Goal: Task Accomplishment & Management: Manage account settings

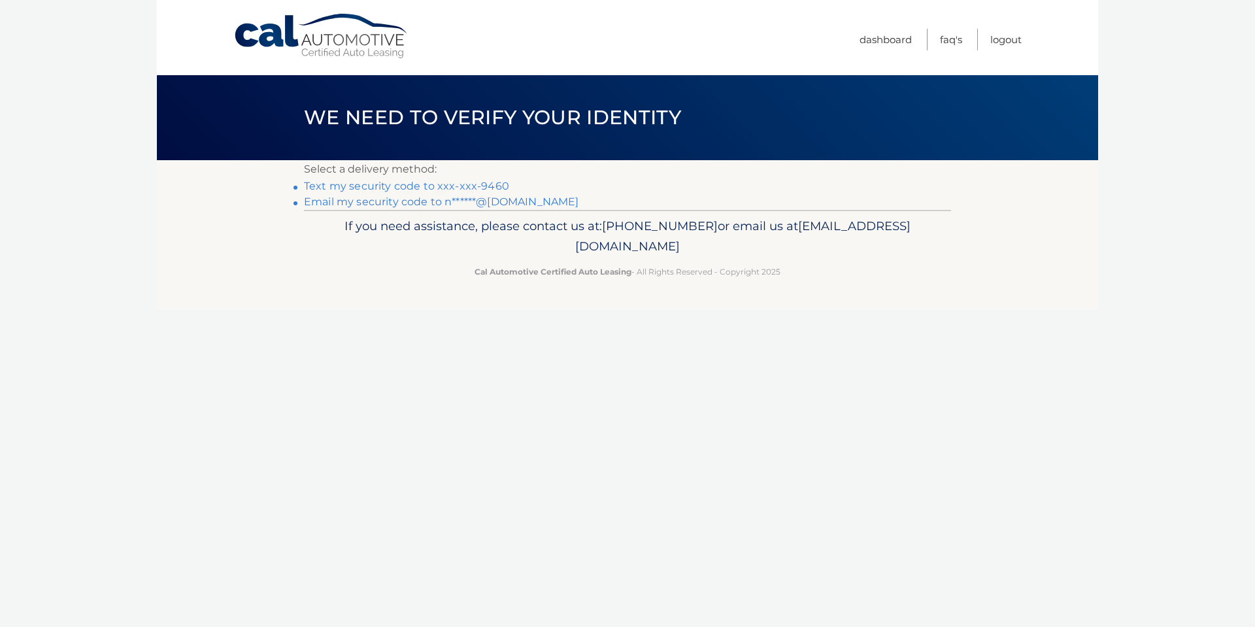
click at [489, 186] on link "Text my security code to xxx-xxx-9460" at bounding box center [406, 186] width 205 height 12
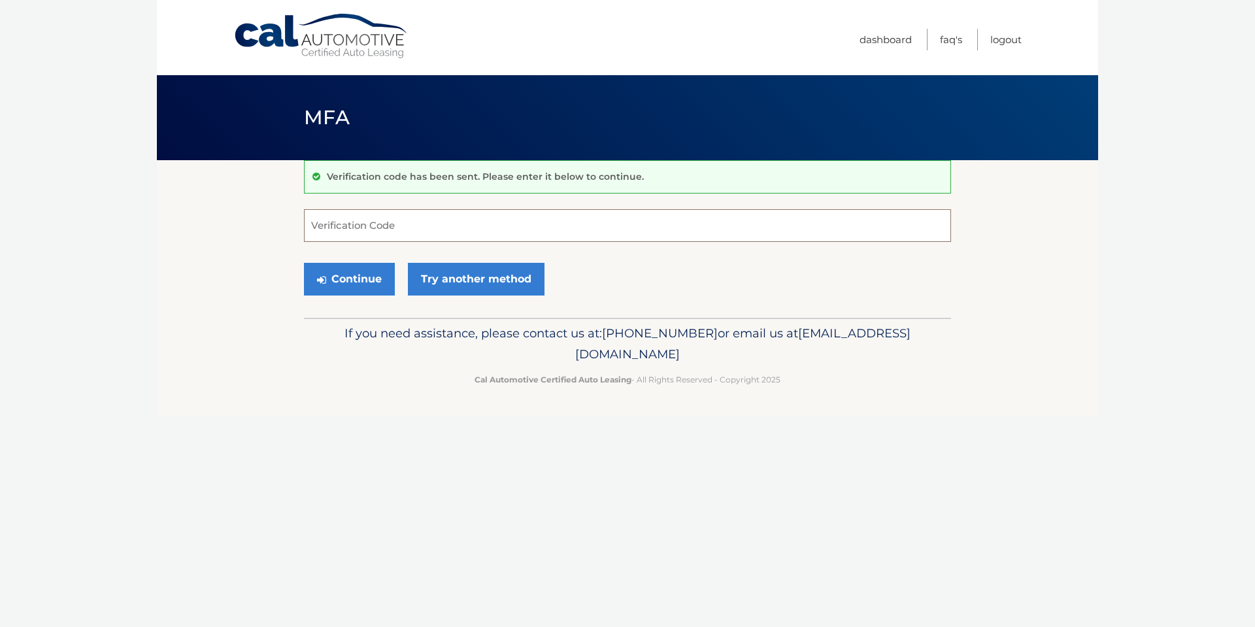
click at [378, 231] on input "Verification Code" at bounding box center [627, 225] width 647 height 33
type input "737304"
click at [304, 263] on button "Continue" at bounding box center [349, 279] width 91 height 33
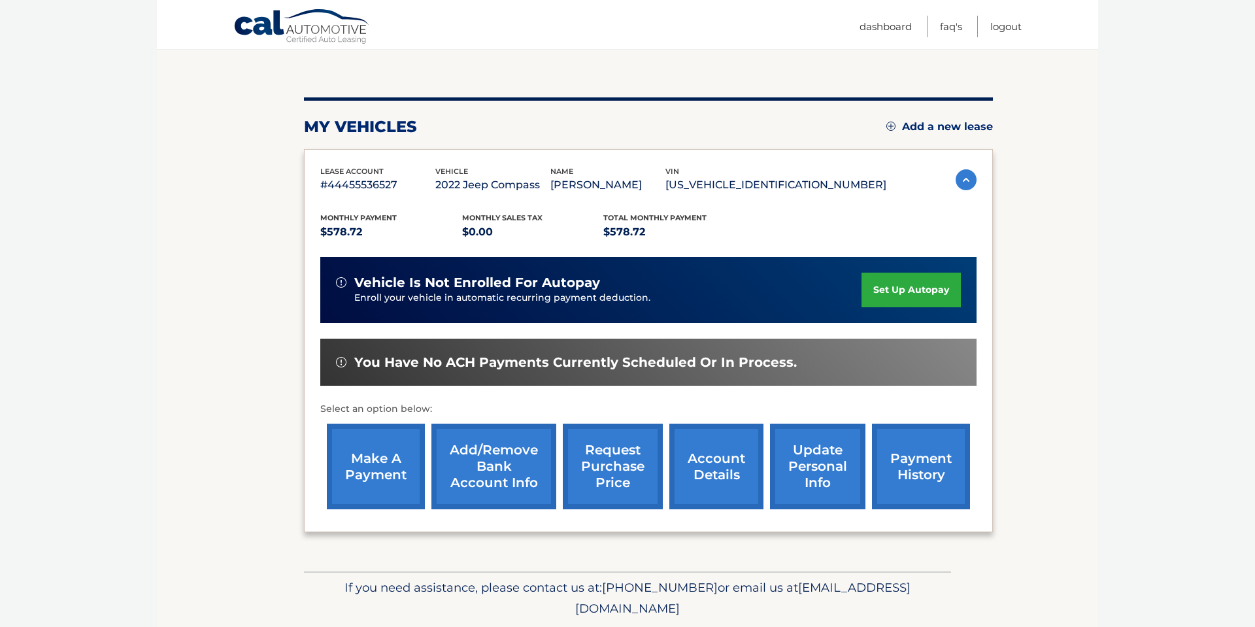
scroll to position [165, 0]
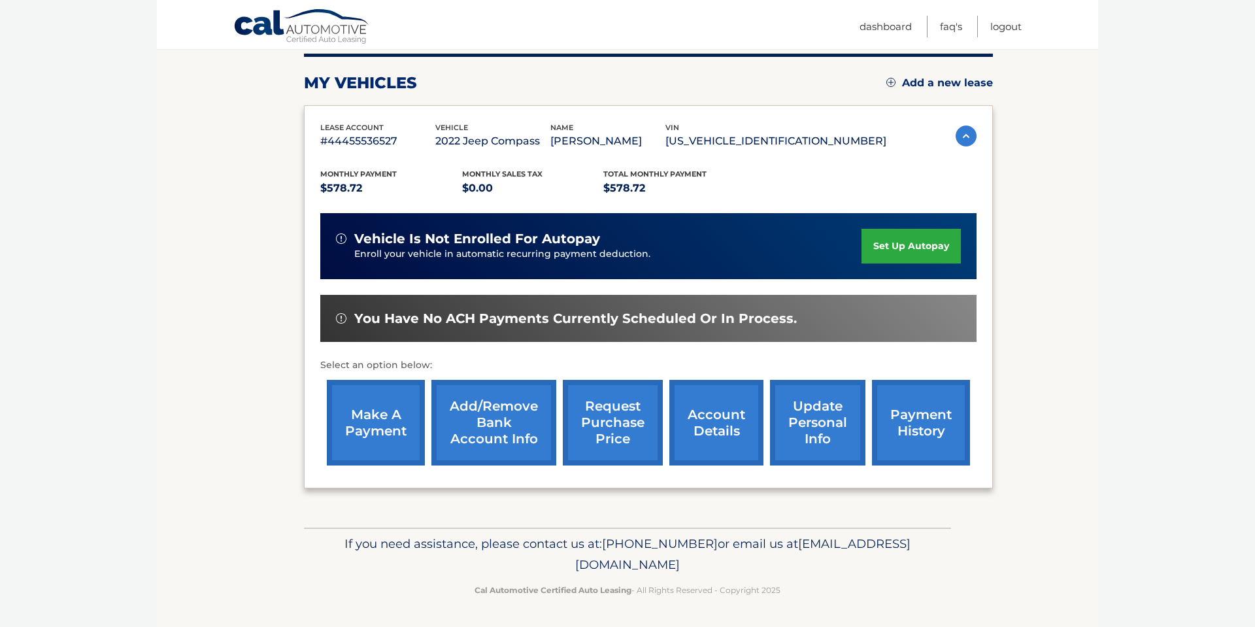
click at [708, 403] on link "account details" at bounding box center [716, 423] width 94 height 86
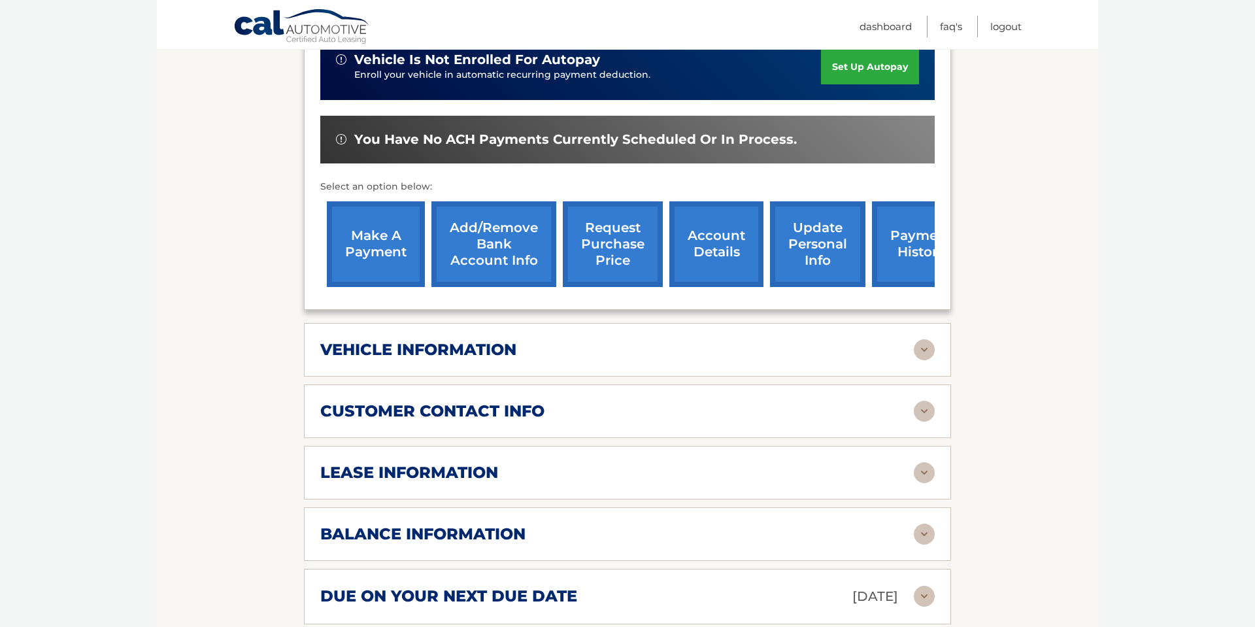
scroll to position [383, 0]
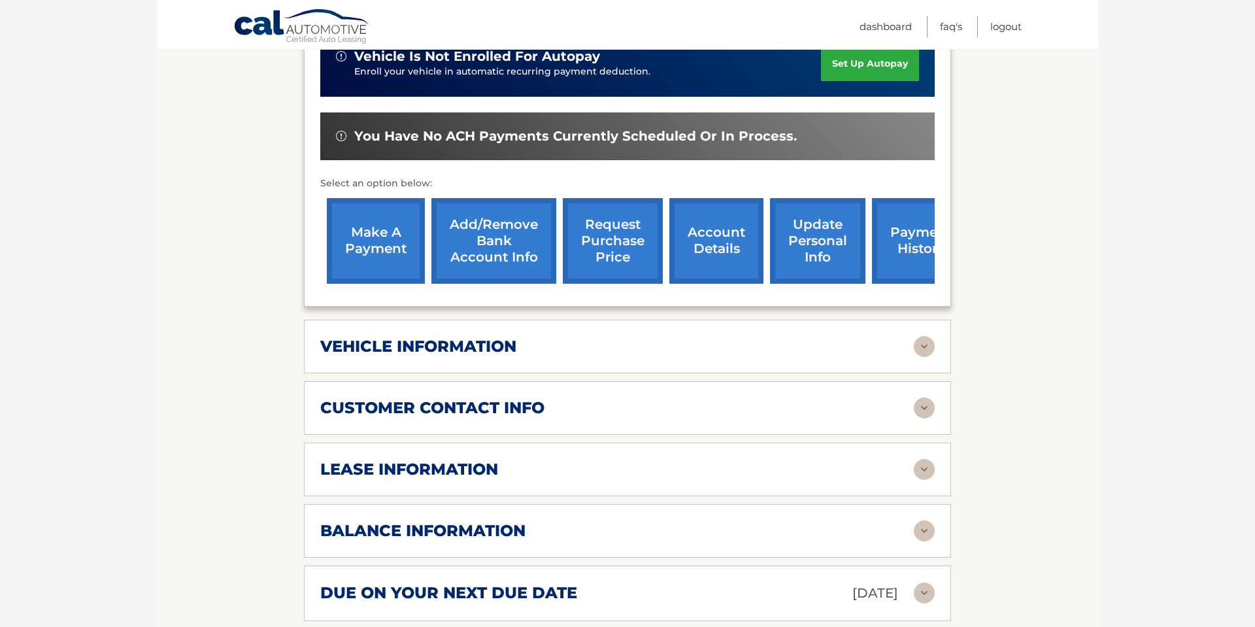
click at [919, 459] on img at bounding box center [924, 469] width 21 height 21
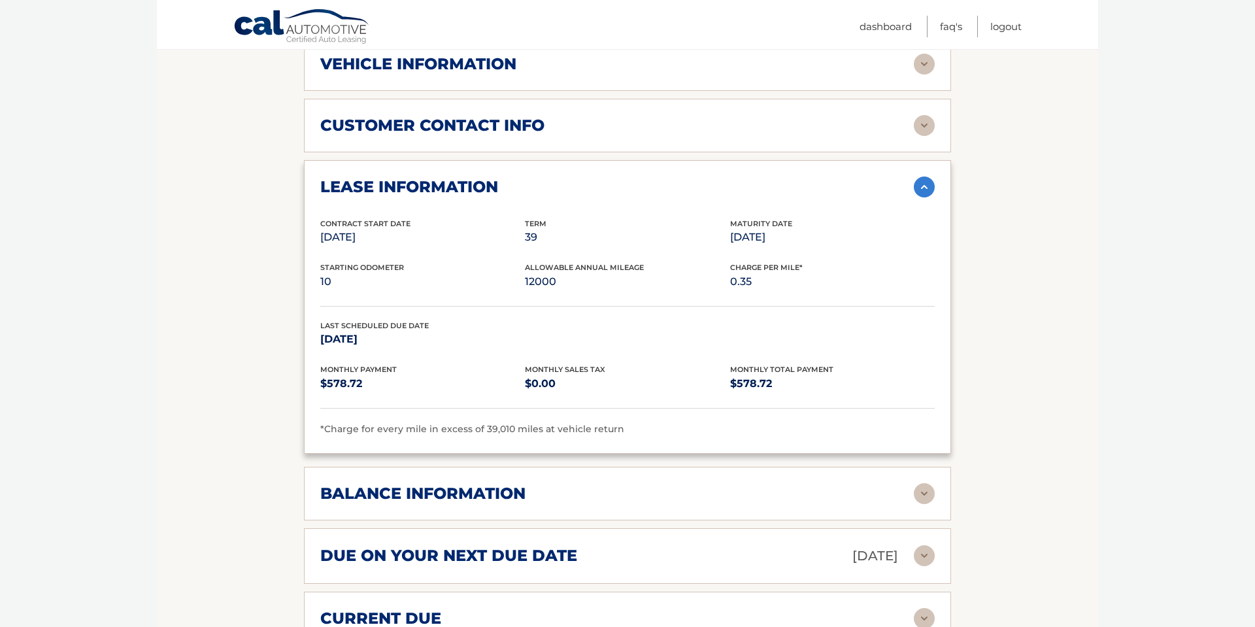
scroll to position [675, 0]
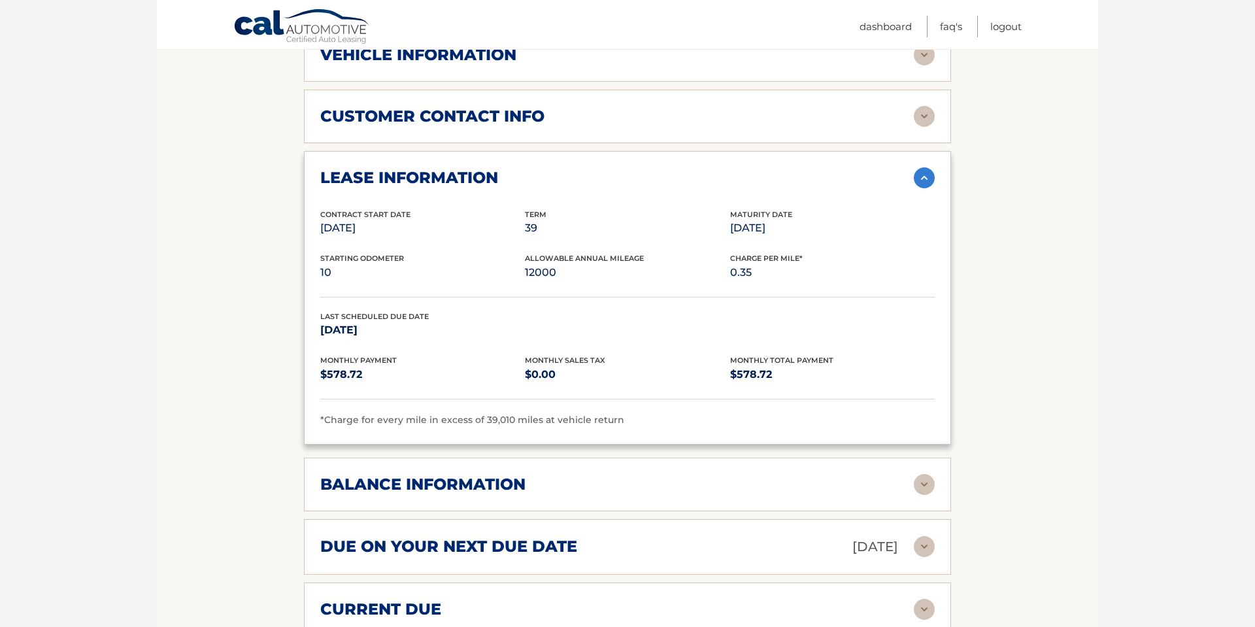
click at [924, 474] on img at bounding box center [924, 484] width 21 height 21
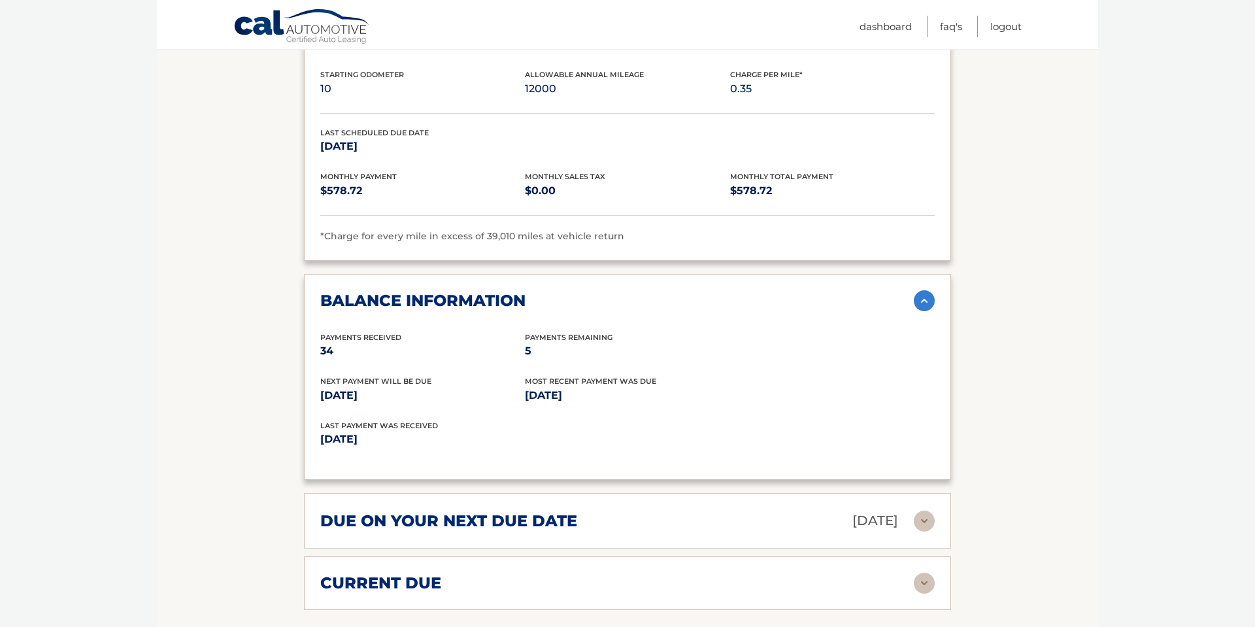
scroll to position [860, 0]
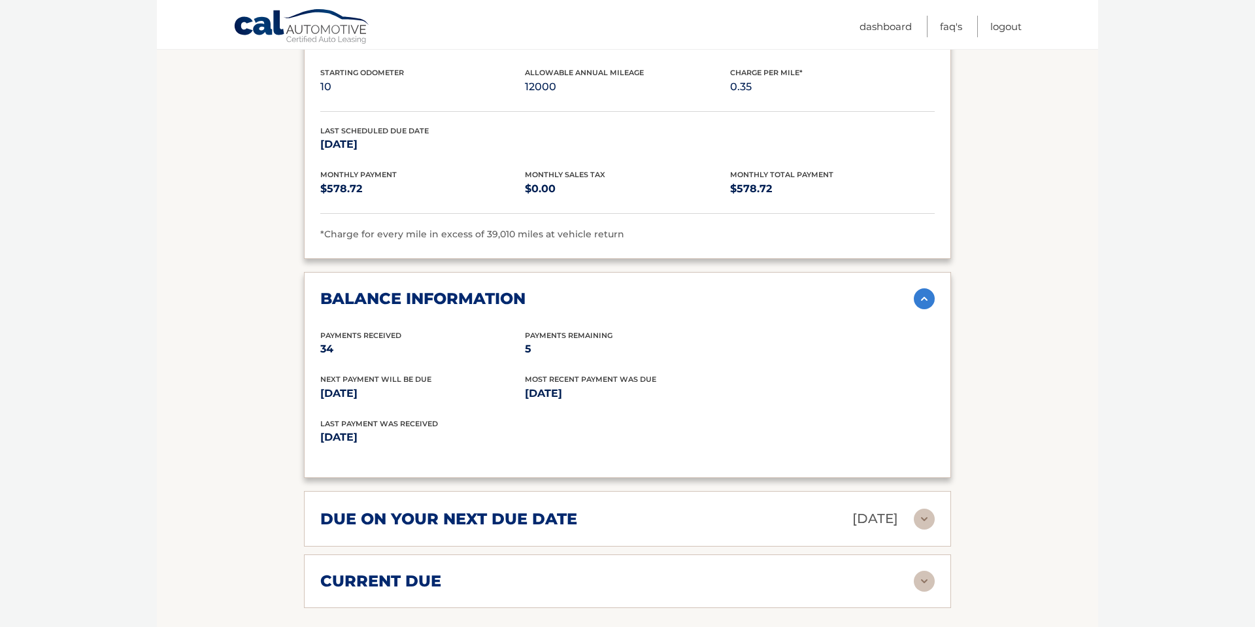
click at [928, 571] on img at bounding box center [924, 581] width 21 height 21
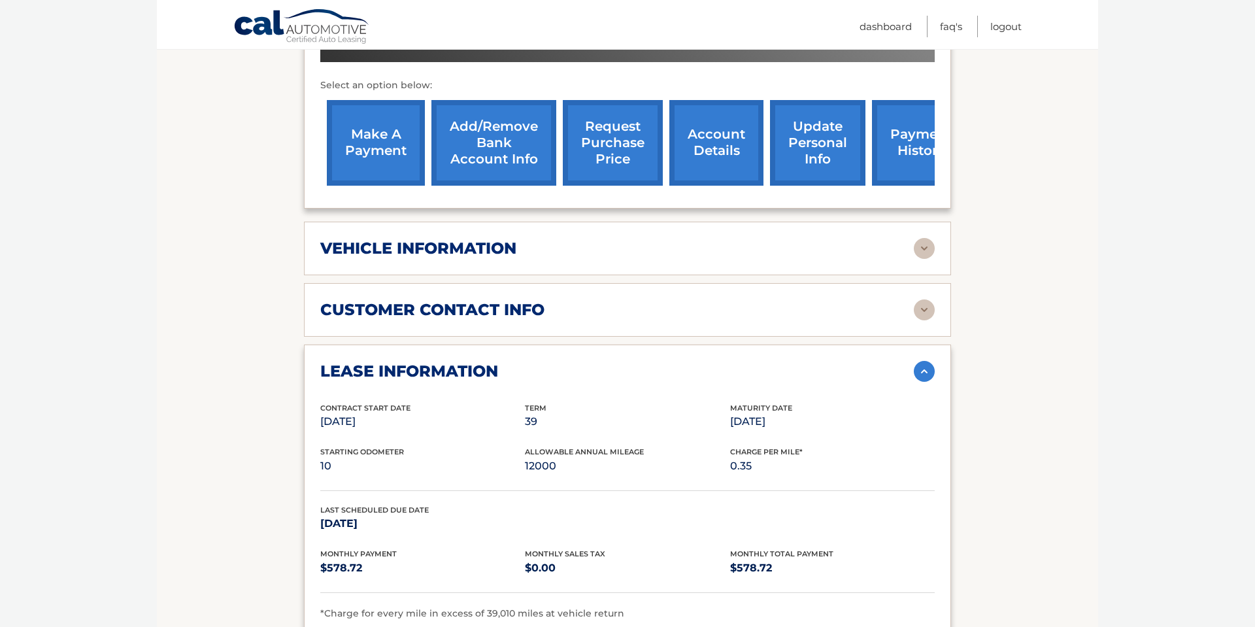
scroll to position [475, 0]
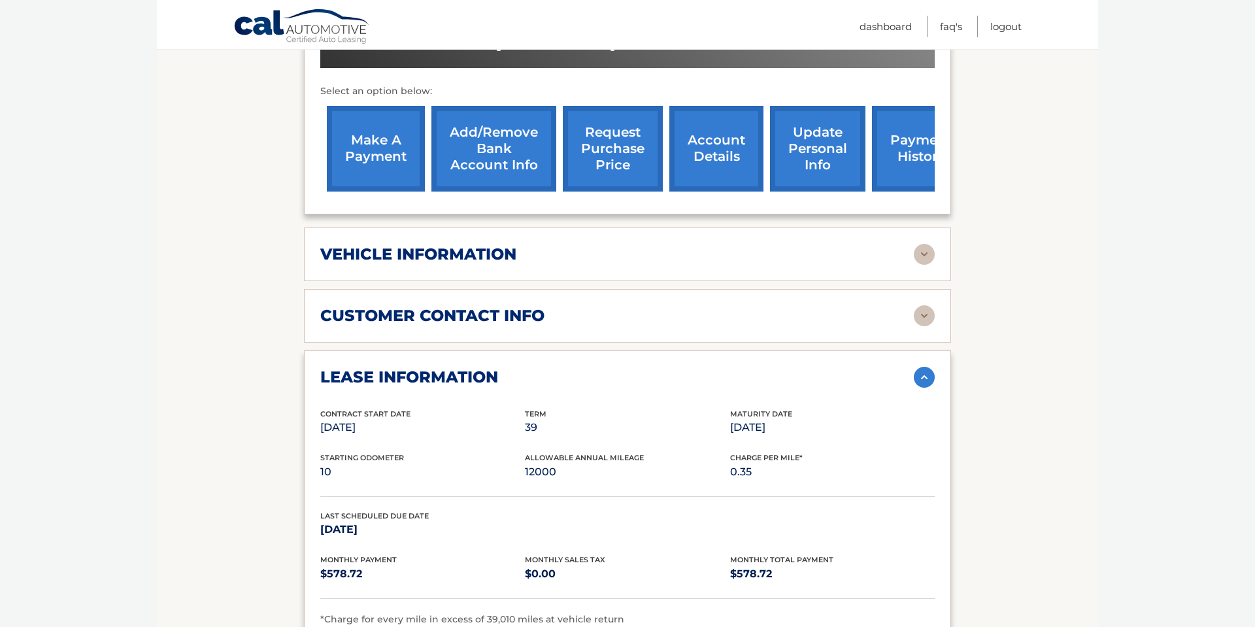
click at [927, 244] on img at bounding box center [924, 254] width 21 height 21
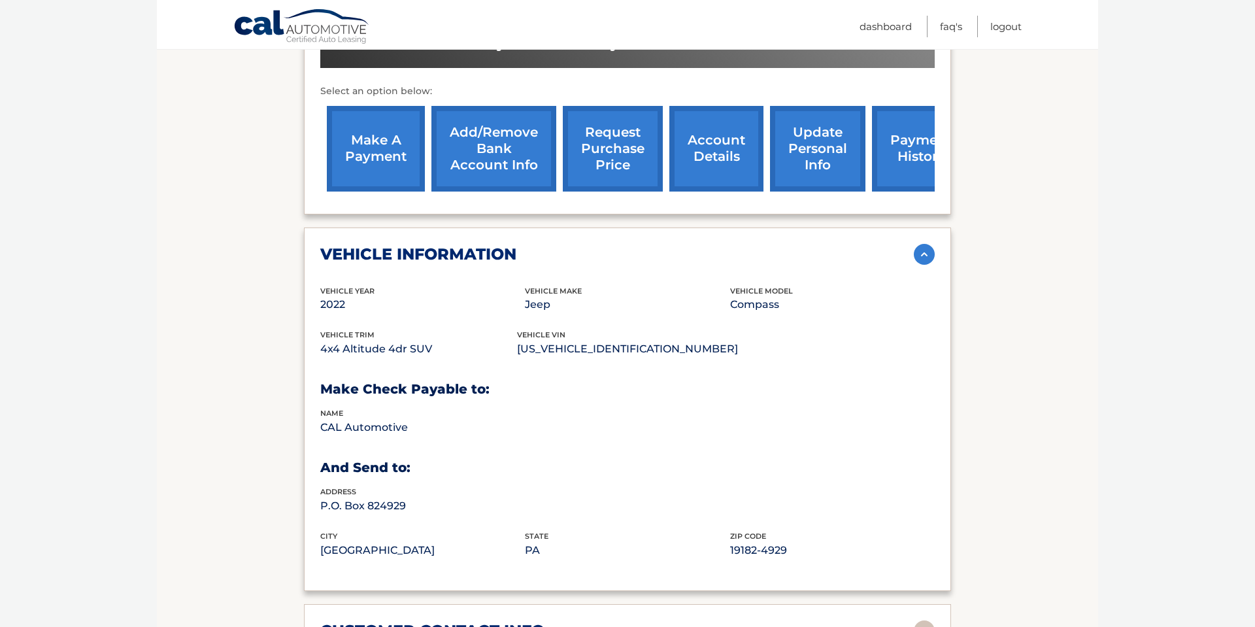
click at [705, 127] on link "account details" at bounding box center [716, 149] width 94 height 86
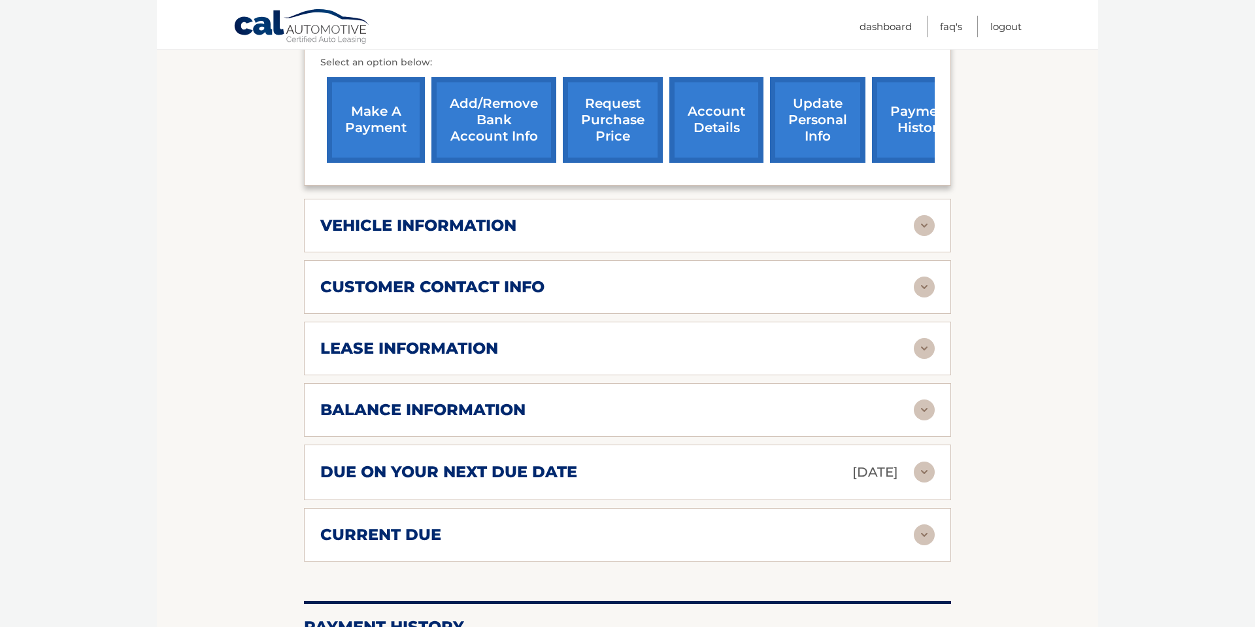
scroll to position [510, 0]
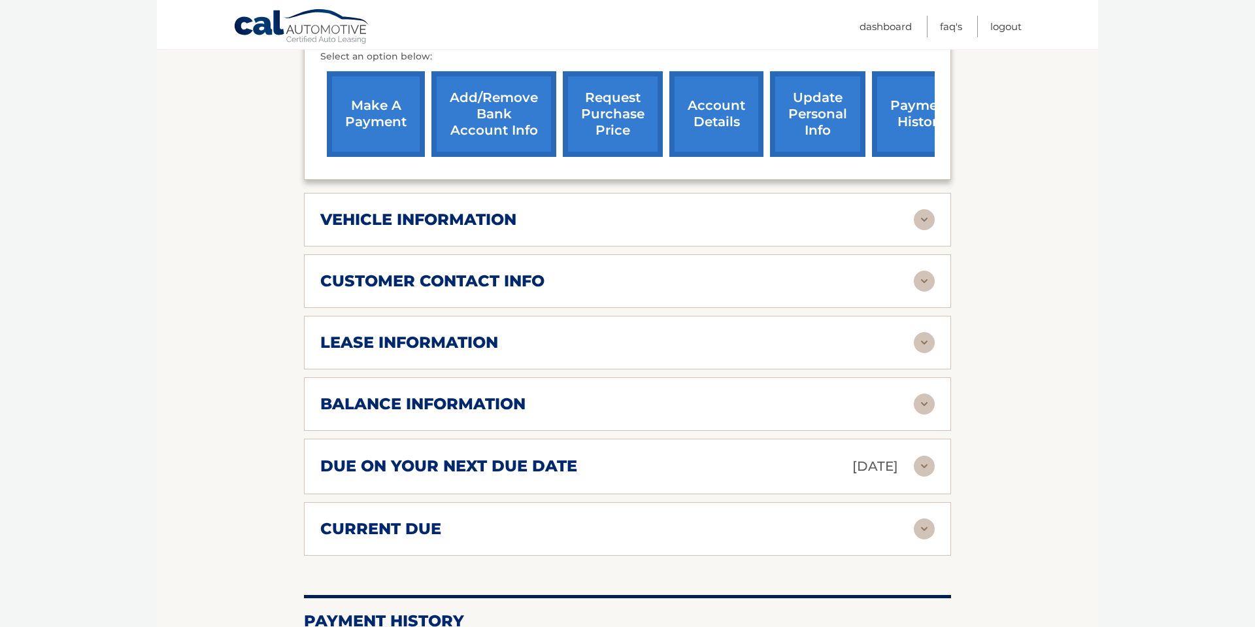
click at [931, 334] on div "lease information Contract Start Date Nov 05, 2022 Term 39 Maturity Date Feb 05…" at bounding box center [627, 343] width 647 height 54
click at [925, 332] on img at bounding box center [924, 342] width 21 height 21
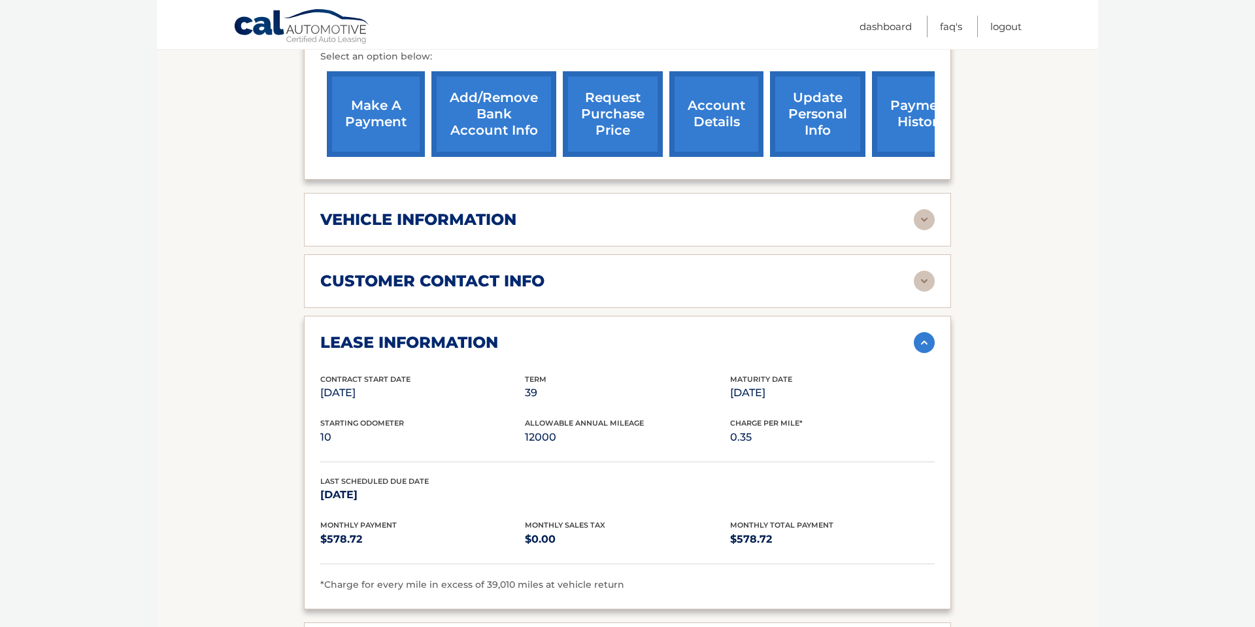
click at [925, 332] on img at bounding box center [924, 342] width 21 height 21
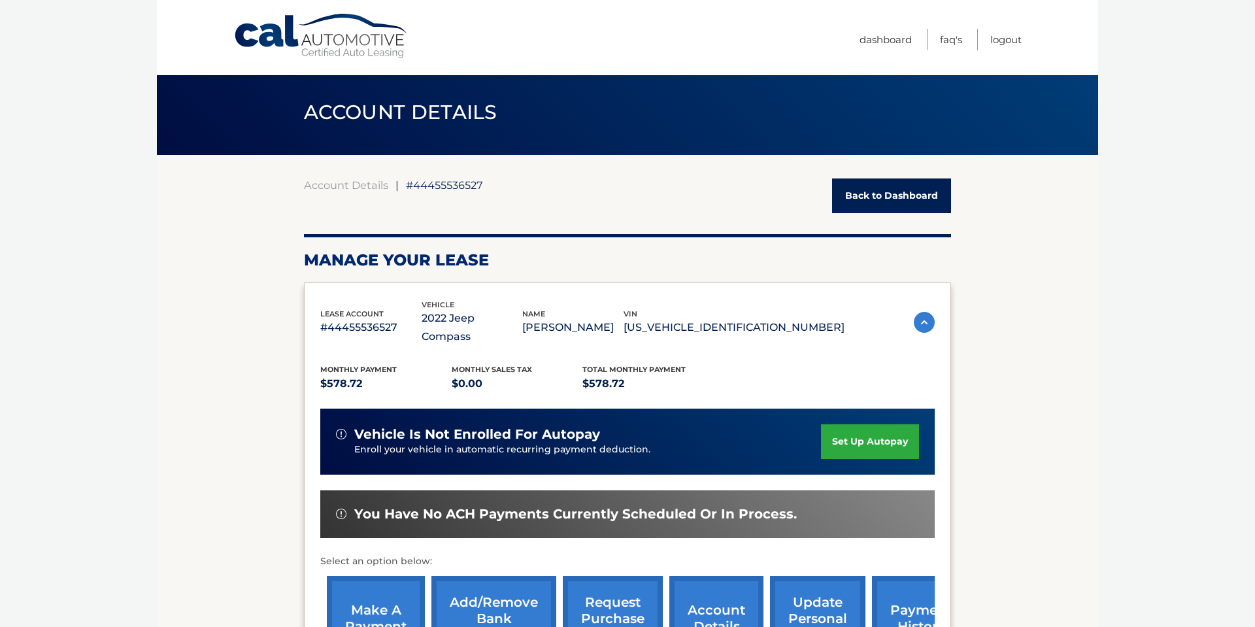
scroll to position [0, 0]
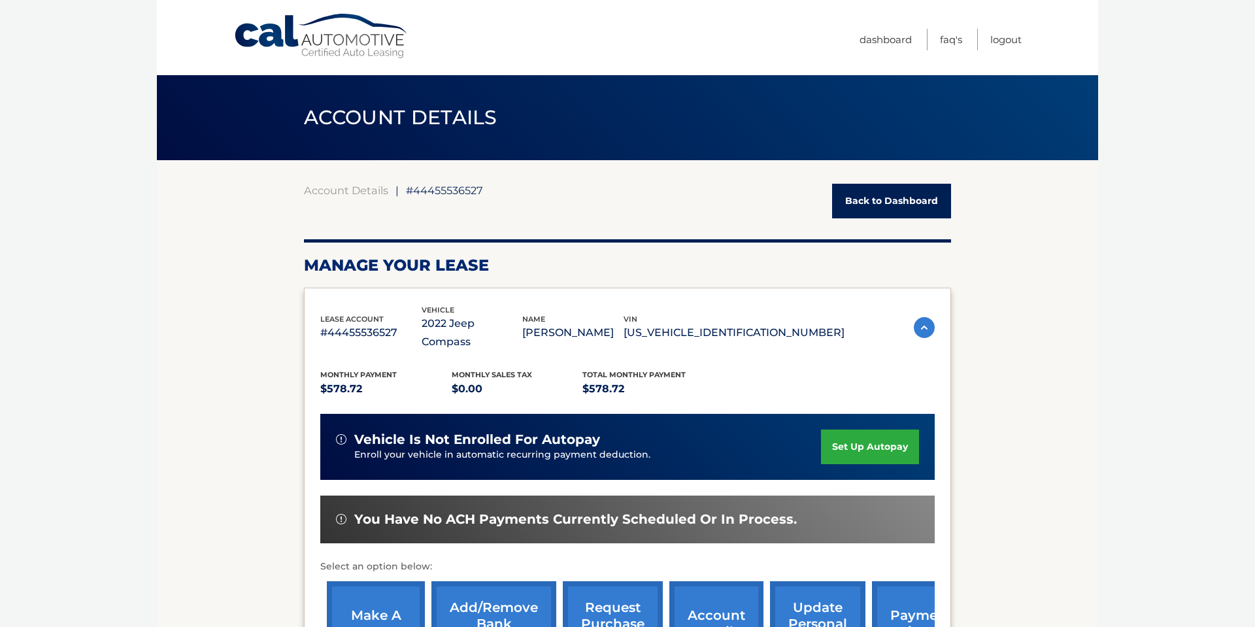
click at [904, 199] on link "Back to Dashboard" at bounding box center [891, 201] width 119 height 35
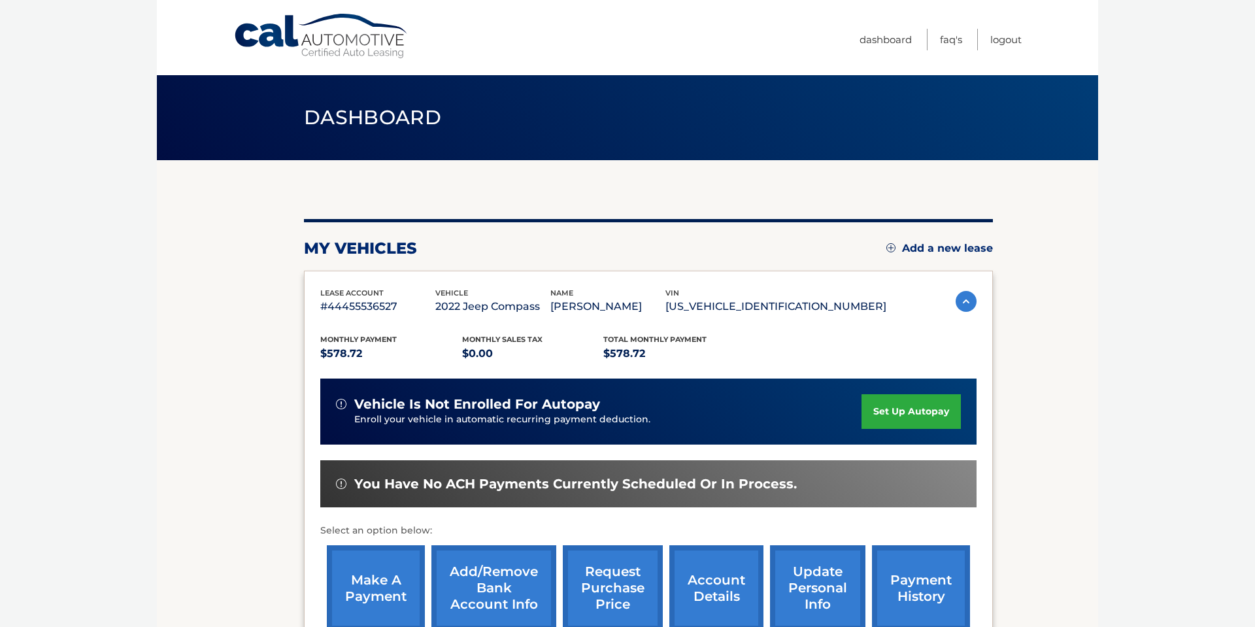
scroll to position [165, 0]
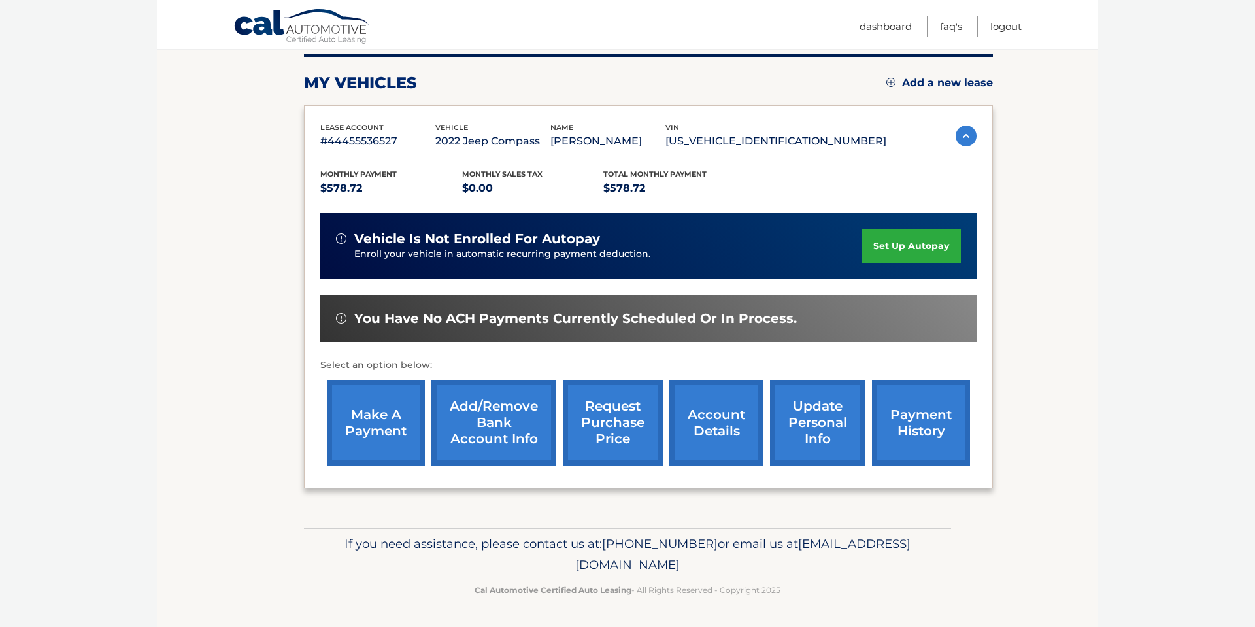
click at [600, 403] on link "request purchase price" at bounding box center [613, 423] width 100 height 86
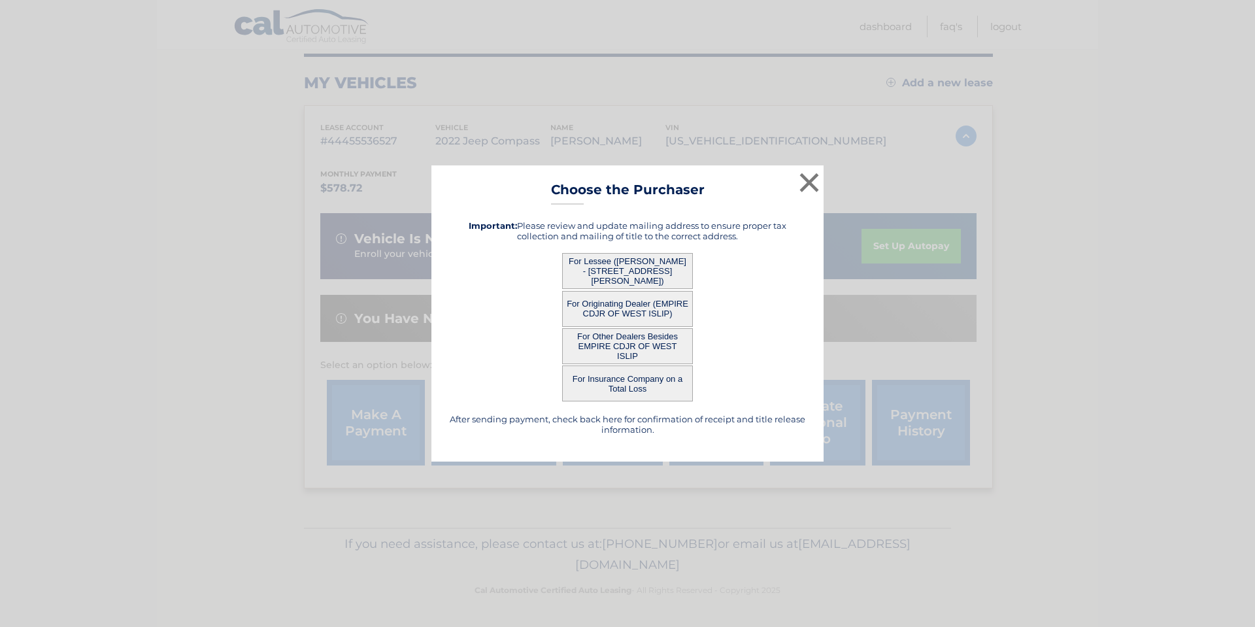
click at [643, 262] on button "For Lessee ([PERSON_NAME] - [STREET_ADDRESS][PERSON_NAME])" at bounding box center [627, 271] width 131 height 36
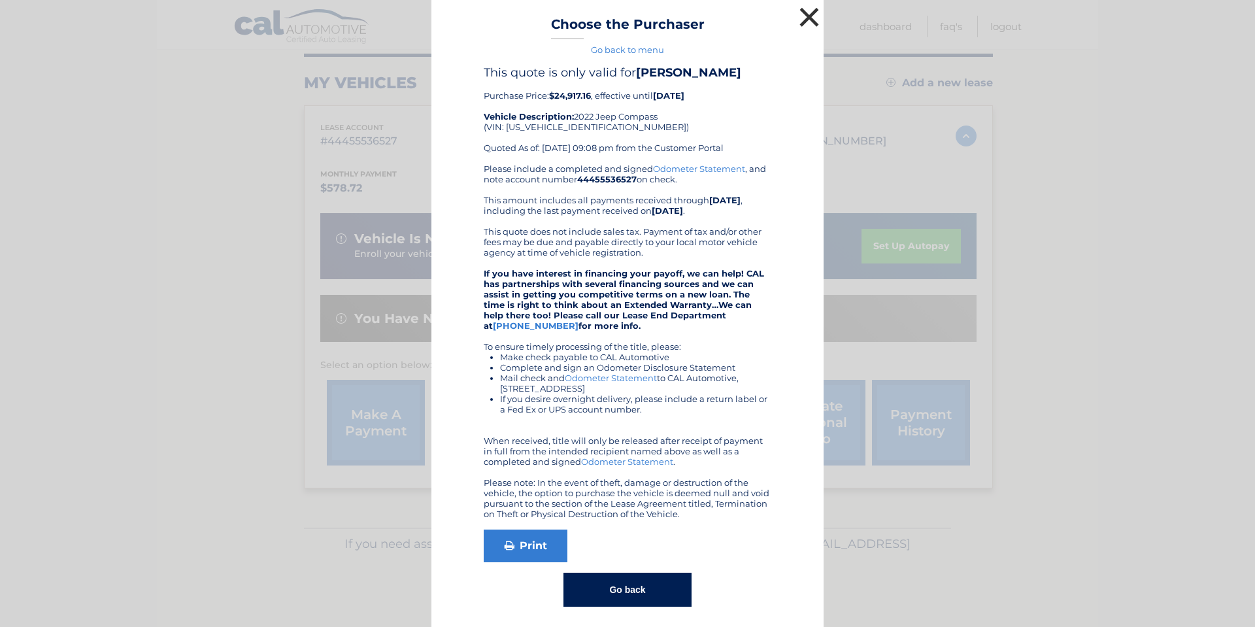
click at [802, 16] on button "×" at bounding box center [809, 17] width 26 height 26
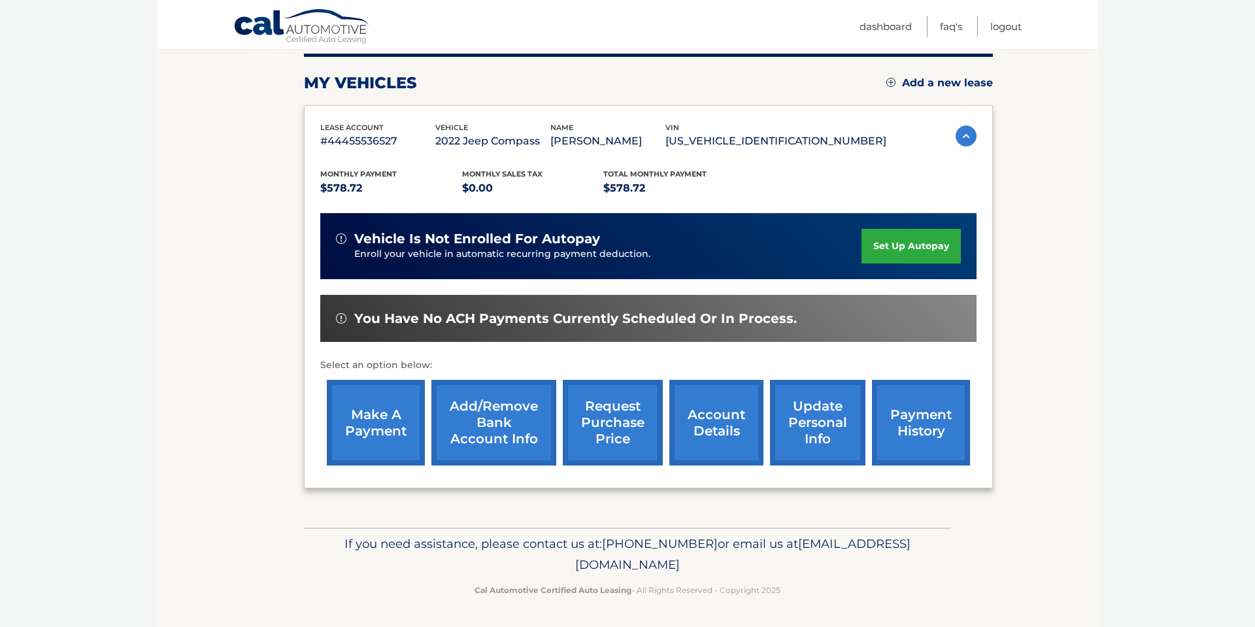
click at [693, 430] on link "account details" at bounding box center [716, 423] width 94 height 86
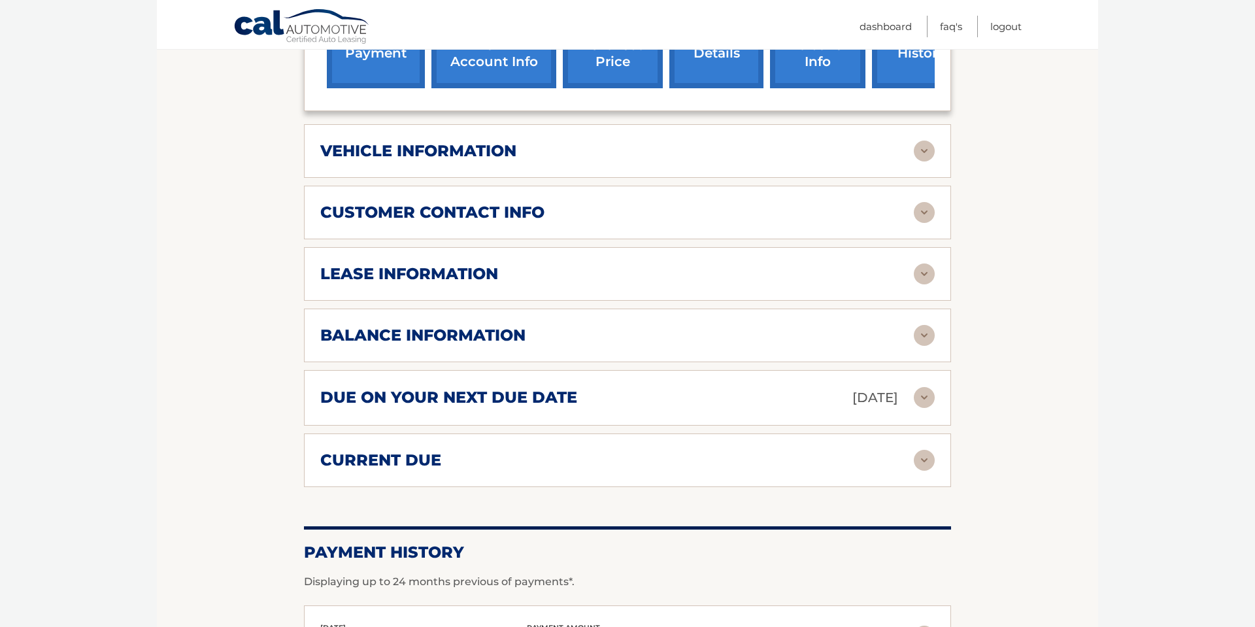
scroll to position [581, 0]
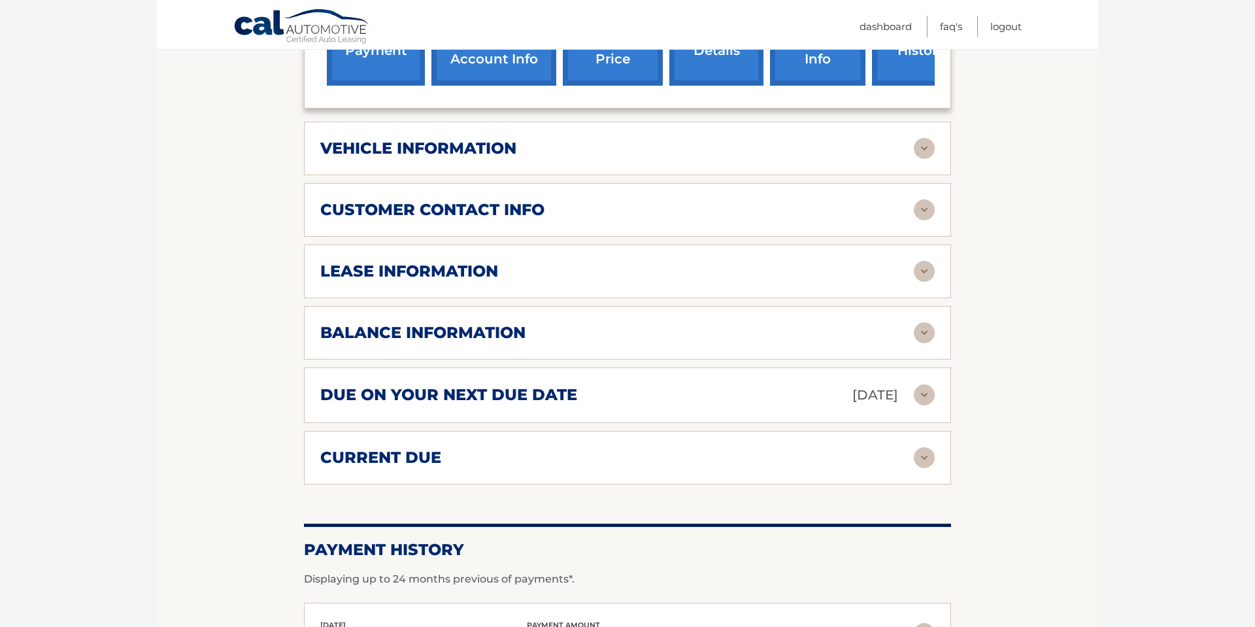
click at [923, 138] on img at bounding box center [924, 148] width 21 height 21
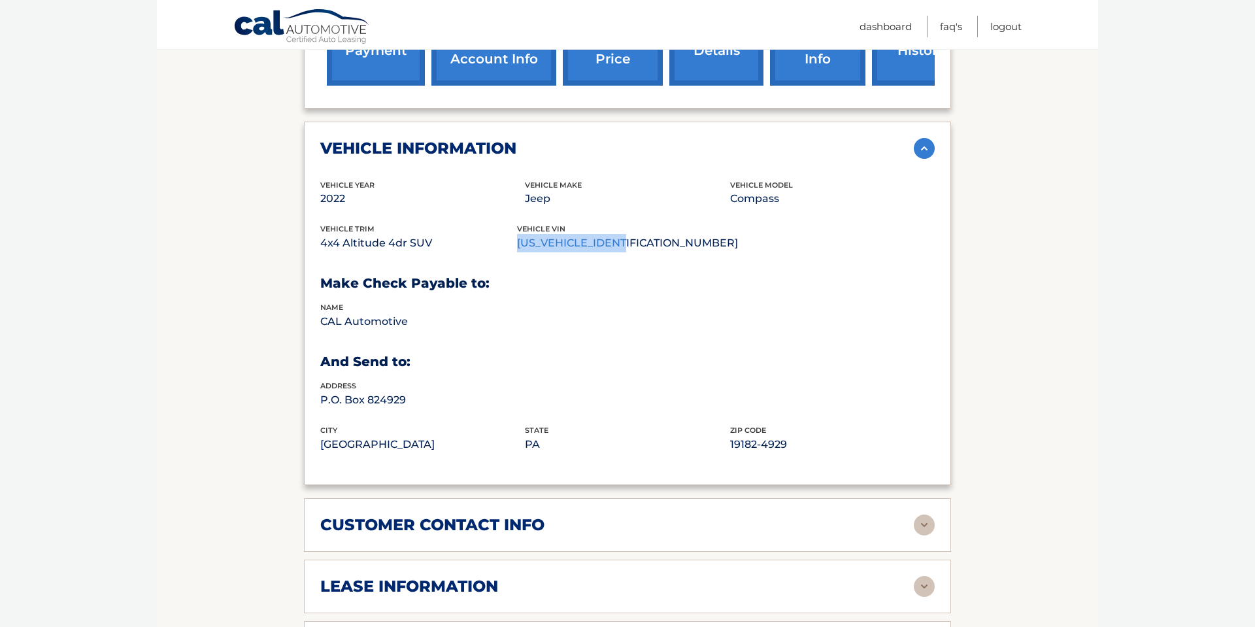
drag, startPoint x: 525, startPoint y: 224, endPoint x: 637, endPoint y: 224, distance: 111.8
click at [637, 234] on p "[US_VEHICLE_IDENTIFICATION_NUMBER]" at bounding box center [627, 243] width 221 height 18
copy p "[US_VEHICLE_IDENTIFICATION_NUMBER]"
